Goal: Information Seeking & Learning: Learn about a topic

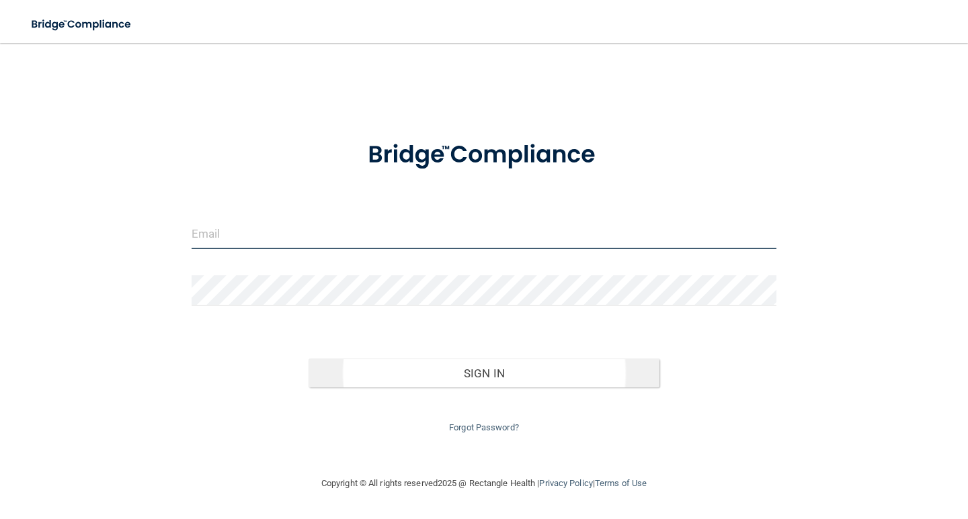
type input "[EMAIL_ADDRESS][DOMAIN_NAME]"
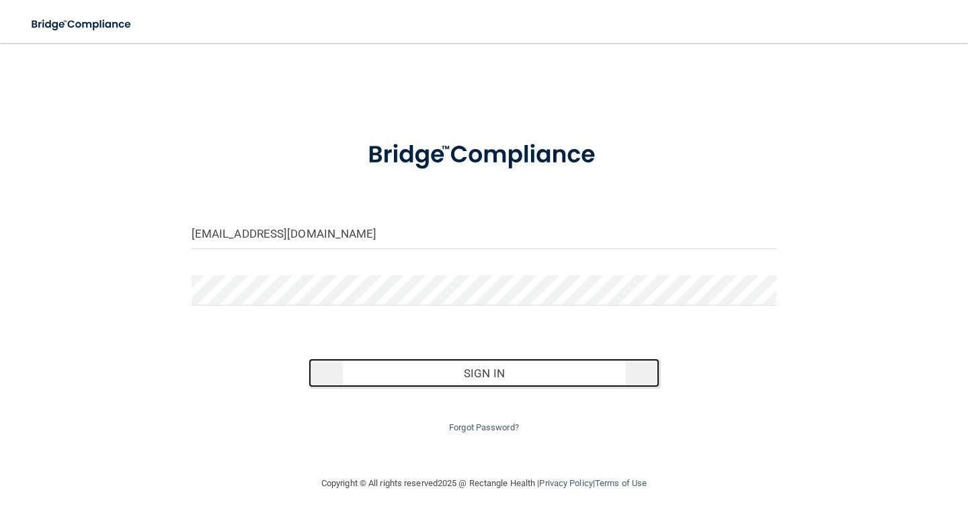
click at [441, 372] on button "Sign In" at bounding box center [483, 374] width 351 height 30
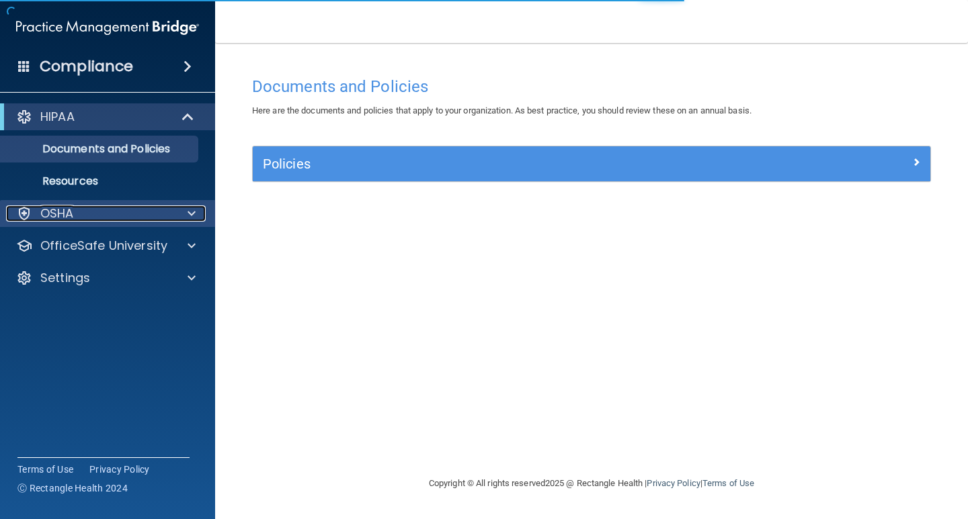
click at [176, 214] on div at bounding box center [190, 214] width 34 height 16
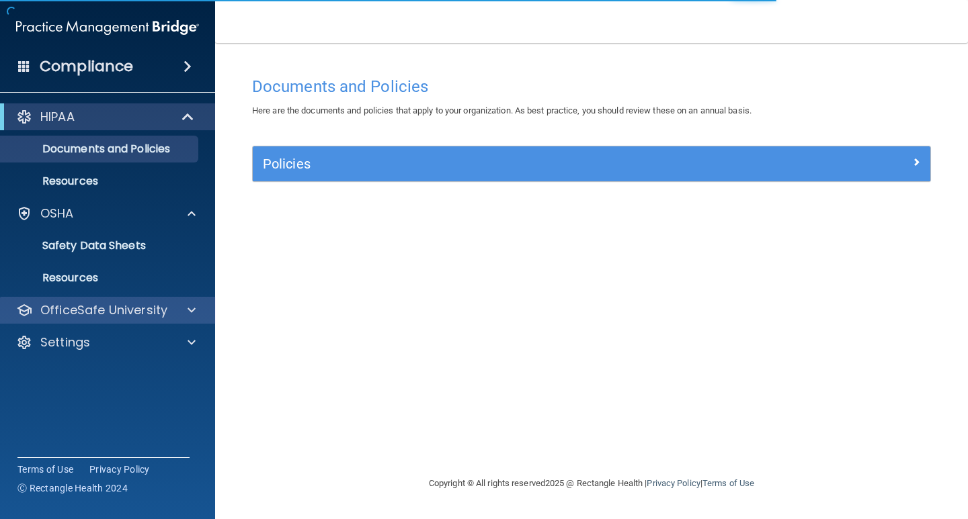
click at [166, 317] on div "OfficeSafe University" at bounding box center [108, 310] width 216 height 27
click at [183, 316] on div at bounding box center [190, 310] width 34 height 16
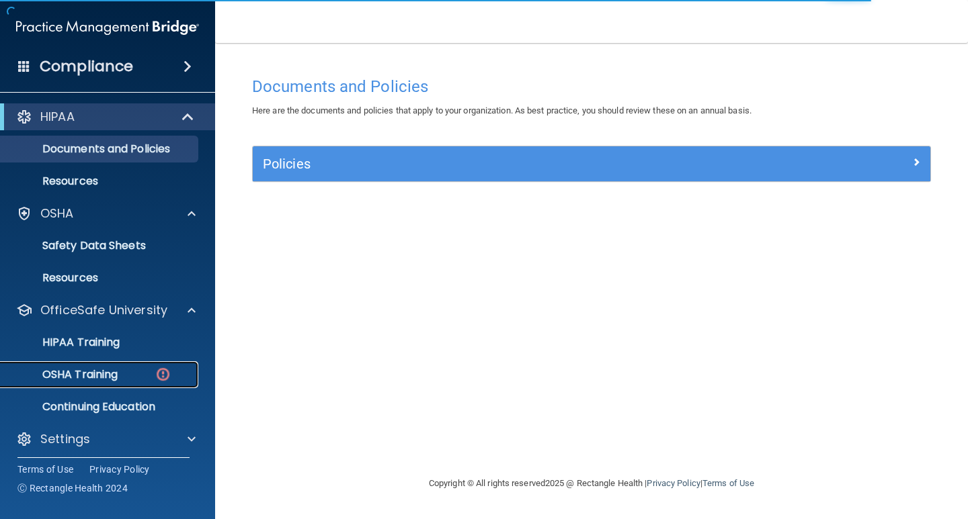
click at [161, 370] on img at bounding box center [163, 374] width 17 height 17
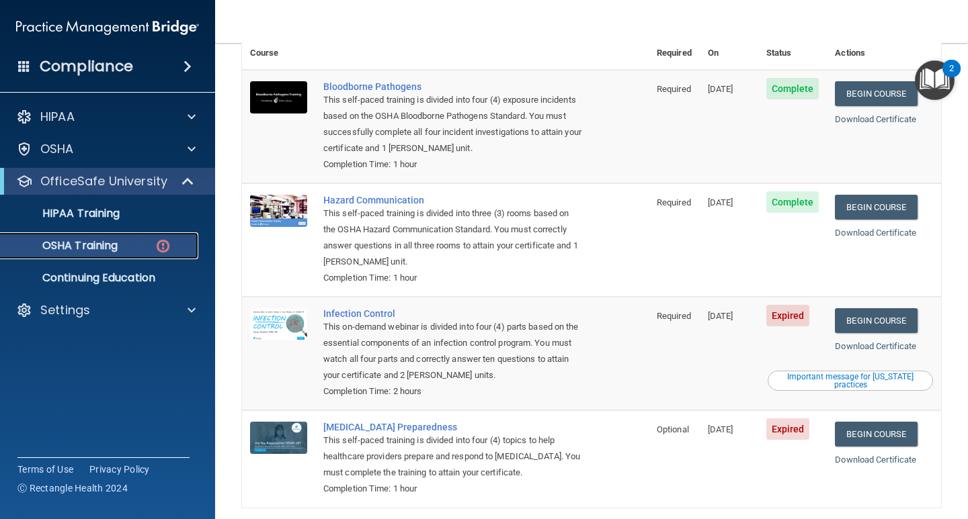
scroll to position [179, 0]
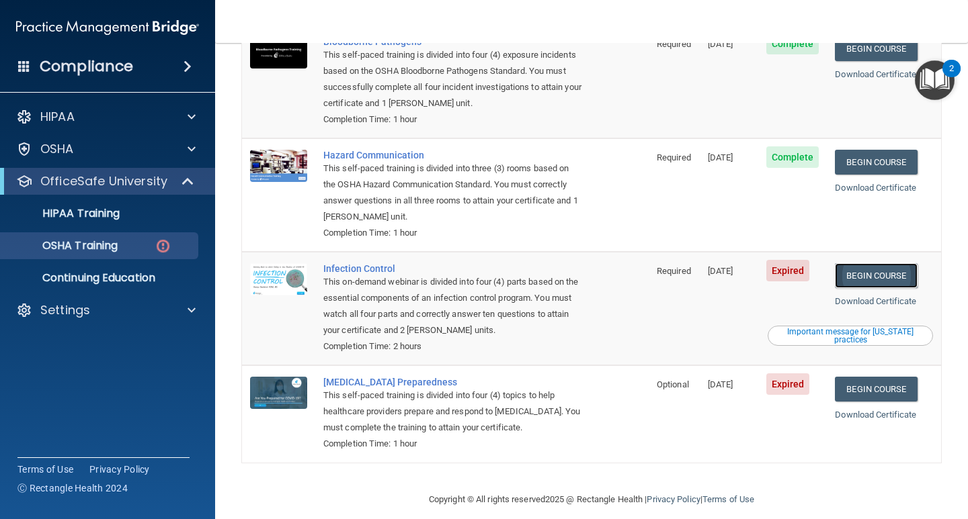
click at [863, 263] on link "Begin Course" at bounding box center [875, 275] width 82 height 25
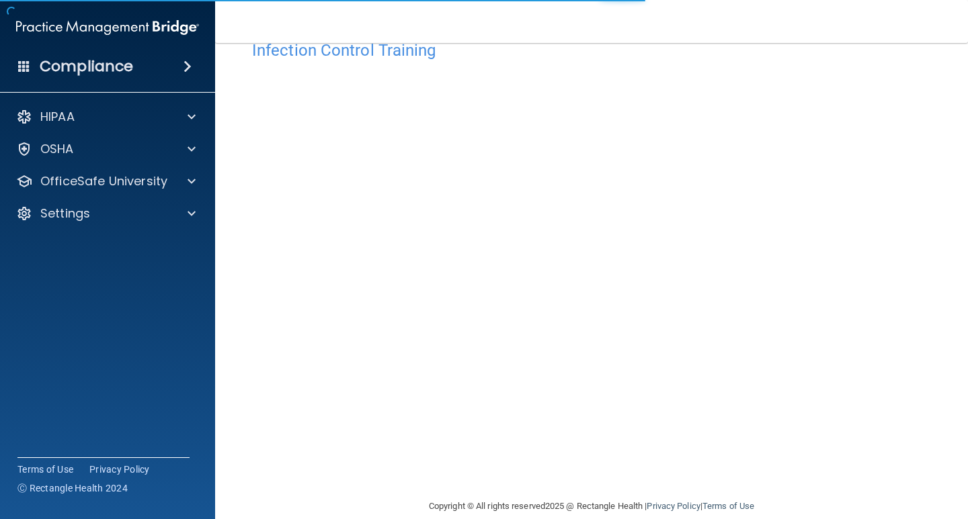
scroll to position [56, 0]
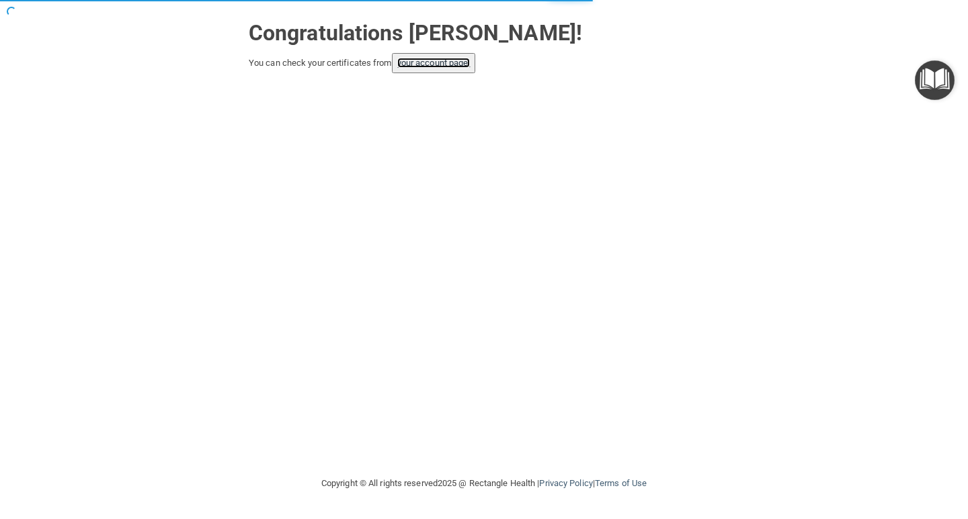
click at [464, 66] on link "your account page!" at bounding box center [433, 63] width 73 height 10
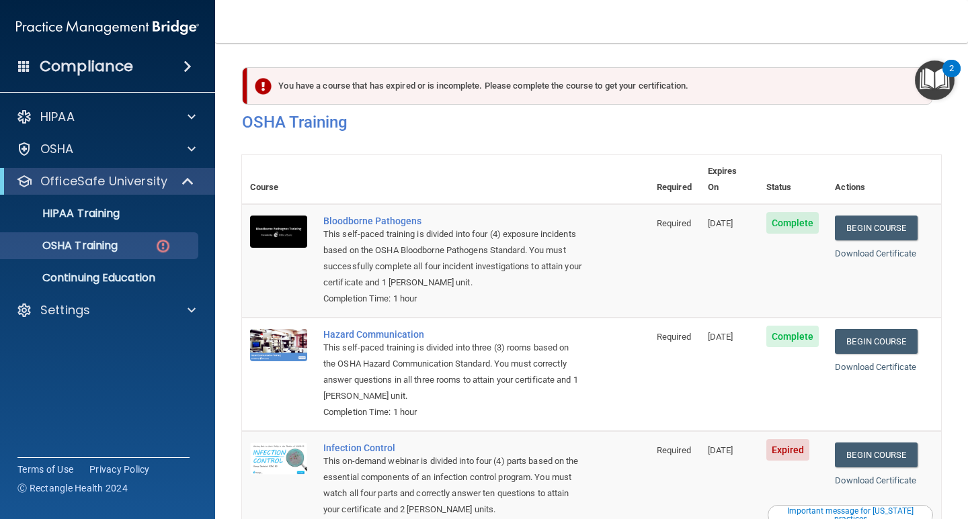
scroll to position [179, 0]
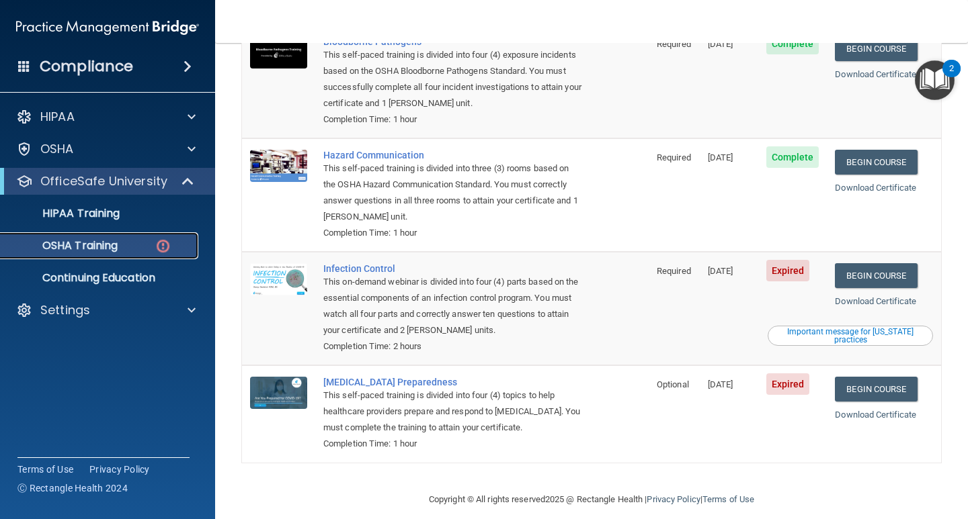
click at [129, 241] on div "OSHA Training" at bounding box center [100, 245] width 183 height 13
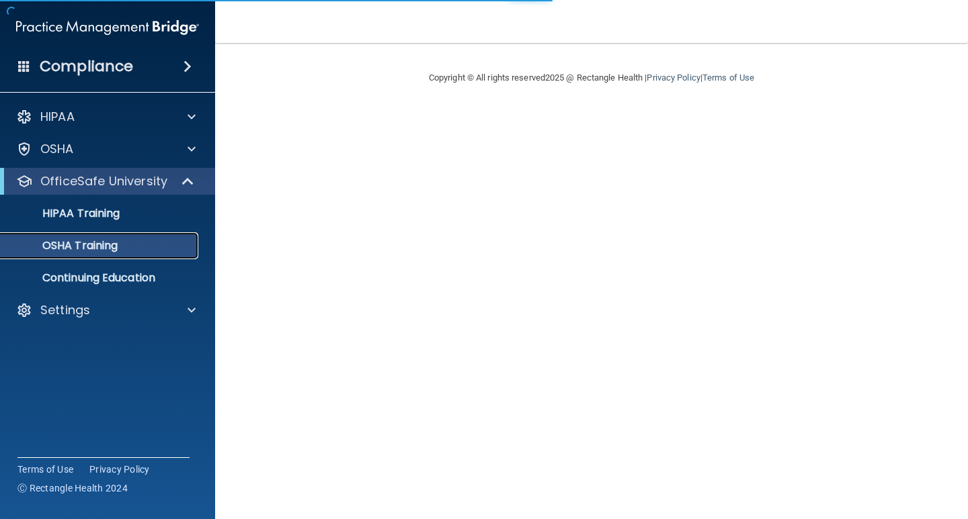
click at [116, 252] on p "OSHA Training" at bounding box center [63, 245] width 109 height 13
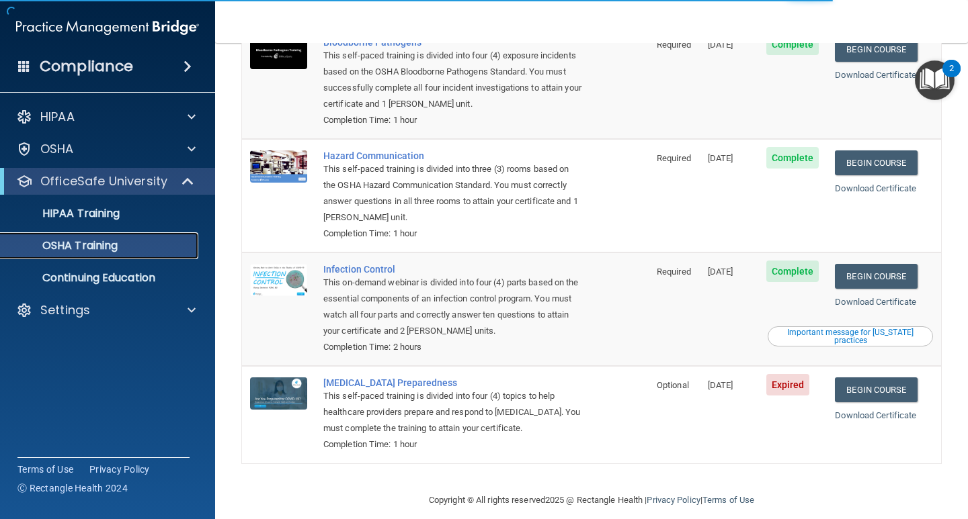
scroll to position [142, 0]
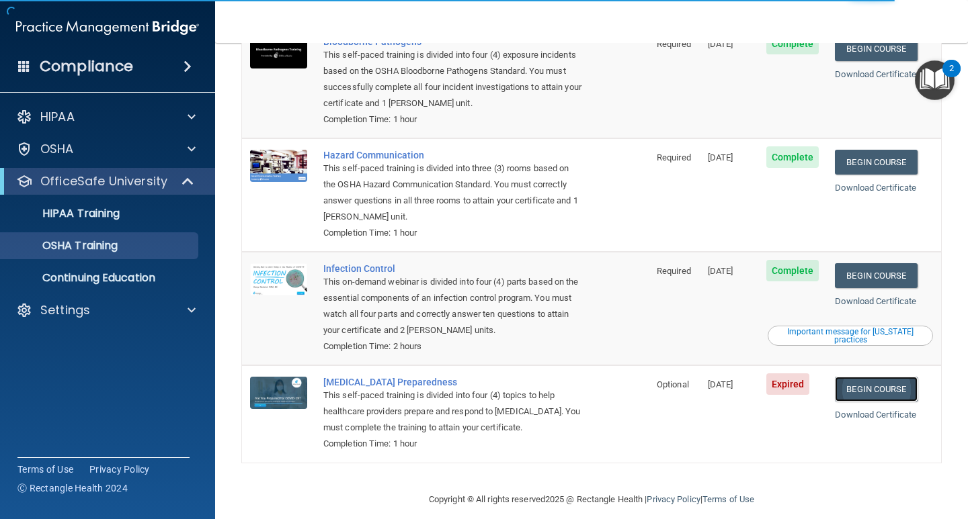
click at [843, 377] on link "Begin Course" at bounding box center [875, 389] width 82 height 25
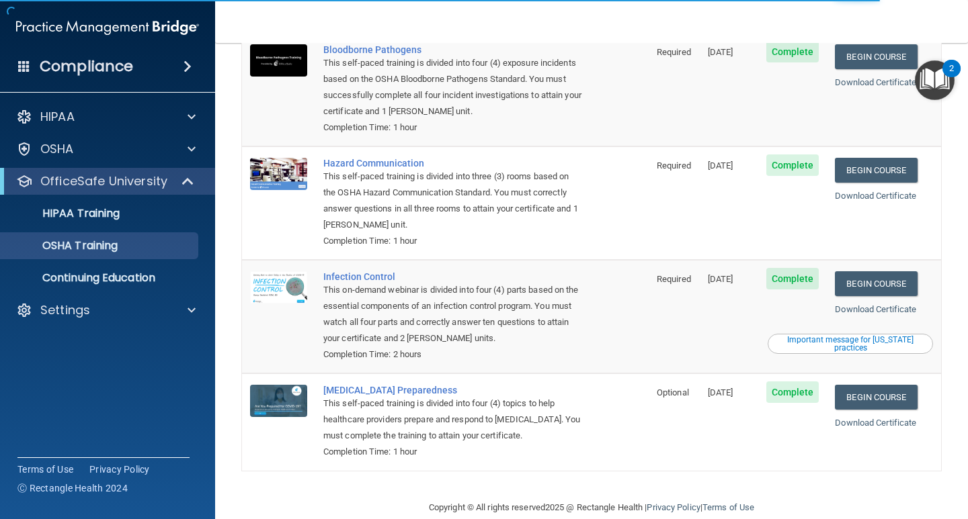
scroll to position [142, 0]
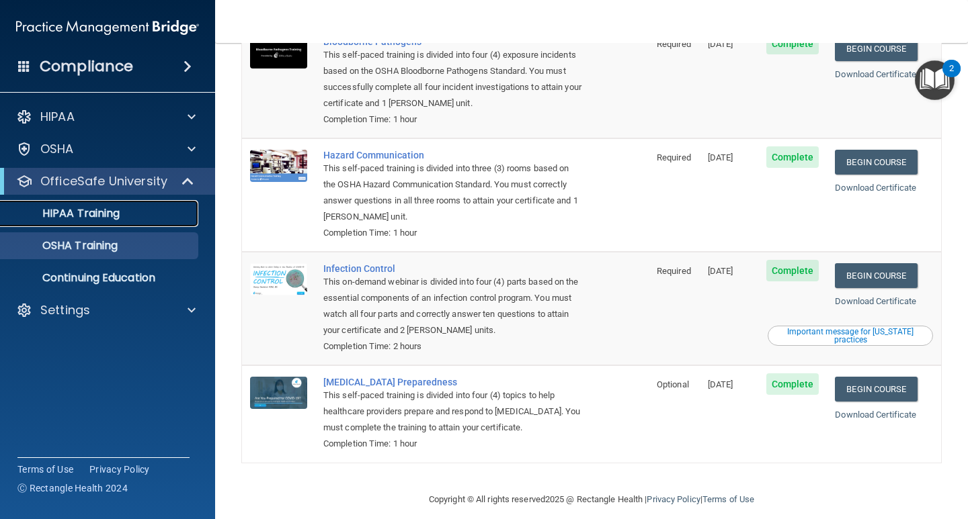
click at [110, 215] on p "HIPAA Training" at bounding box center [64, 213] width 111 height 13
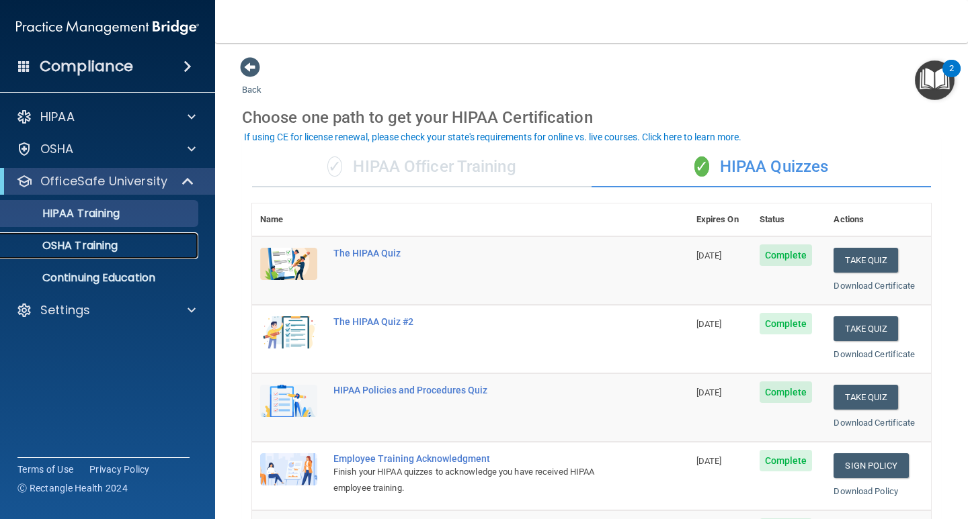
click at [75, 239] on p "OSHA Training" at bounding box center [63, 245] width 109 height 13
